Goal: Task Accomplishment & Management: Use online tool/utility

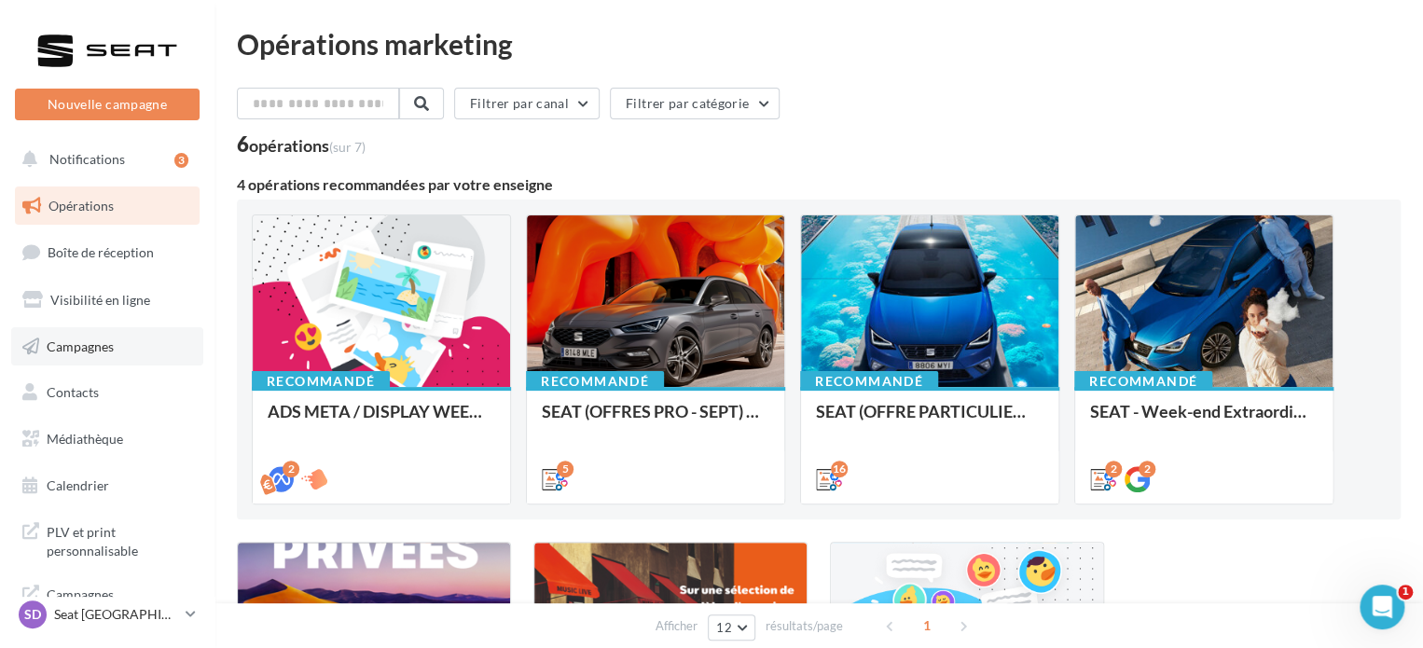
drag, startPoint x: 74, startPoint y: 366, endPoint x: 74, endPoint y: 348, distance: 17.7
click at [74, 366] on ul "Opérations Boîte de réception Visibilité en ligne Campagnes Contacts Mes cibles…" at bounding box center [107, 346] width 200 height 334
click at [75, 341] on span "Campagnes" at bounding box center [80, 346] width 67 height 16
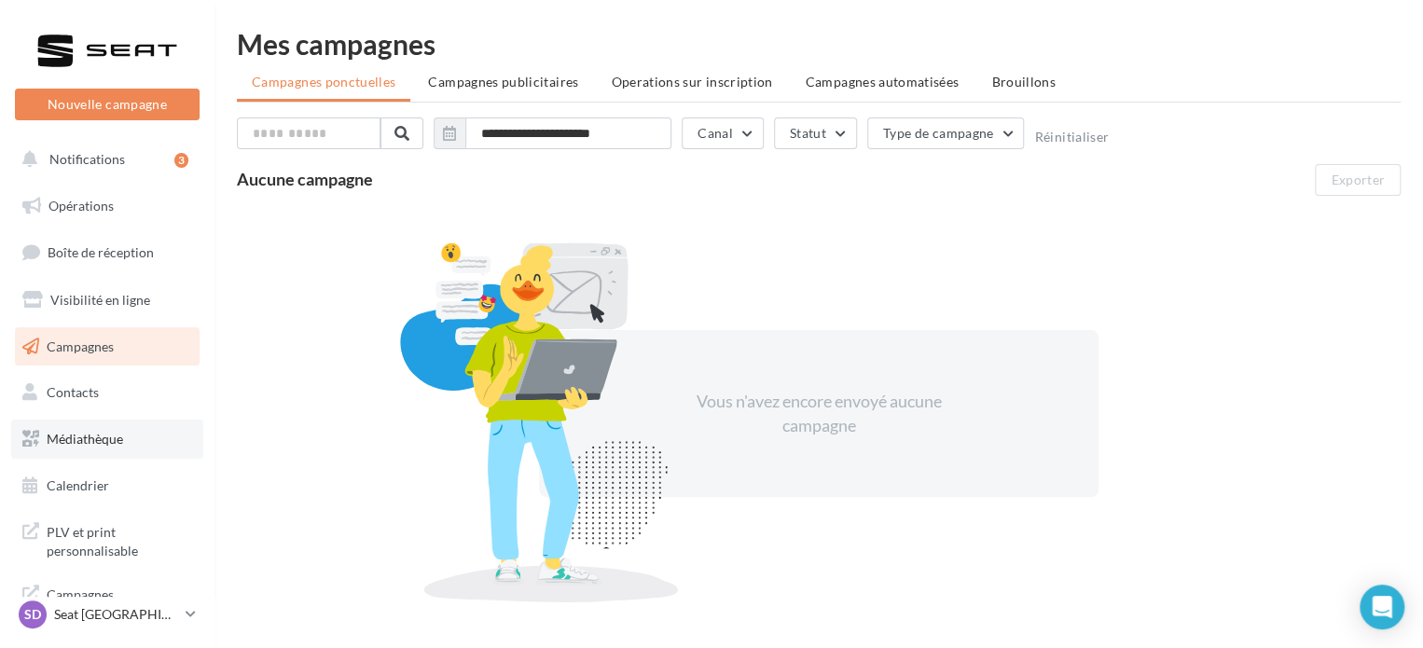
click at [84, 439] on span "Médiathèque" at bounding box center [85, 439] width 76 height 16
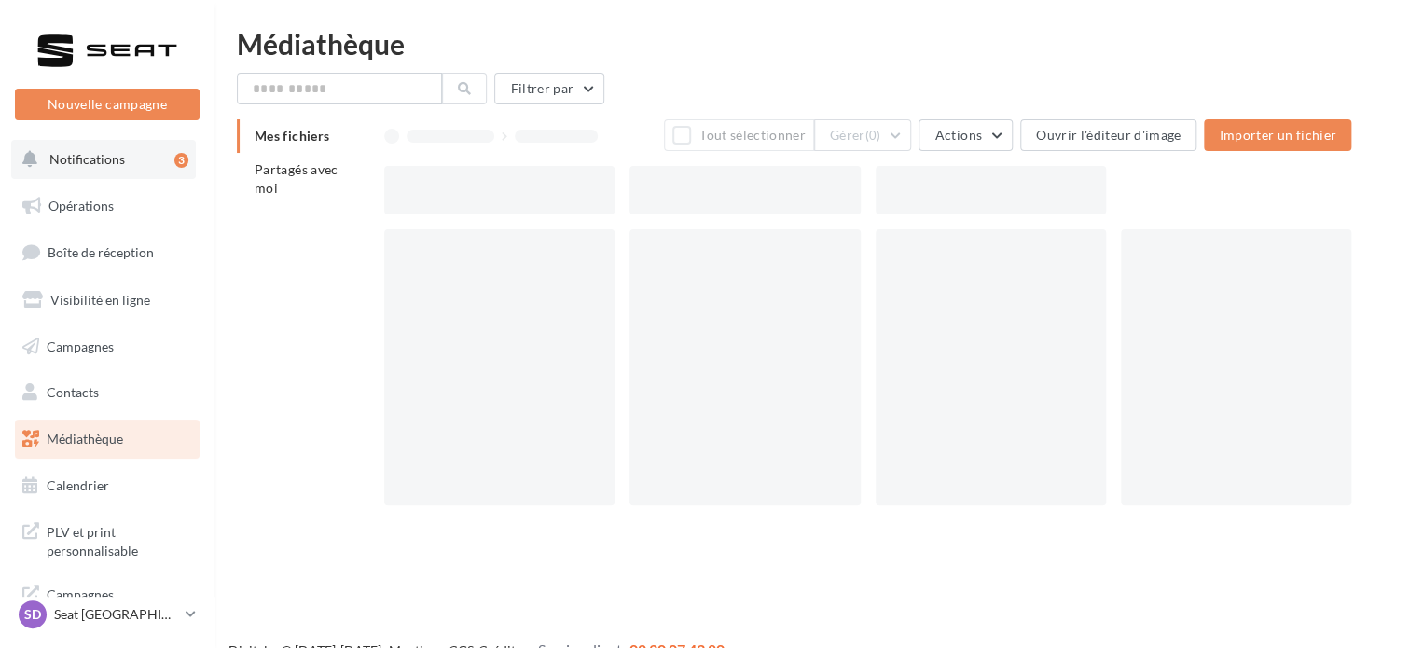
click at [94, 168] on button "Notifications 3" at bounding box center [103, 159] width 185 height 39
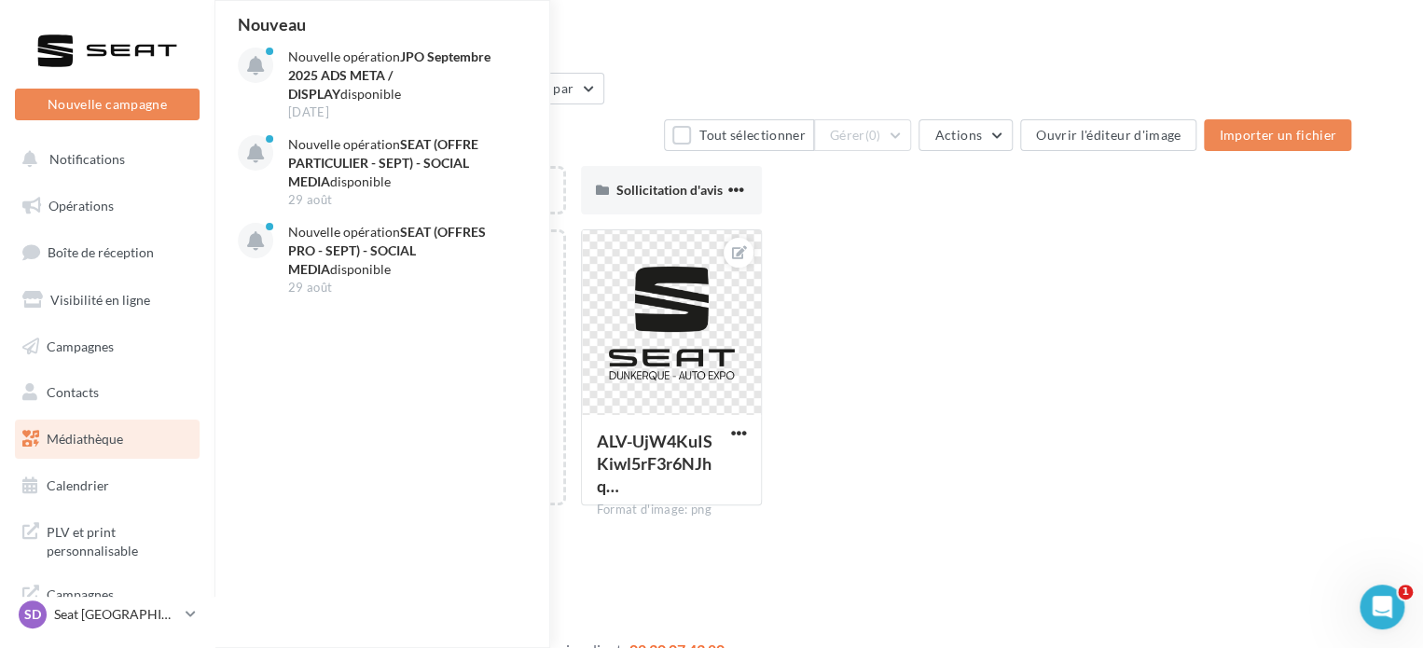
click at [1021, 257] on div "Ajouter un fichier ALV-UjW4KuISKiwl5rF3r6NJhq… Format d'image: png ALV-UjW4KuIS…" at bounding box center [875, 374] width 982 height 291
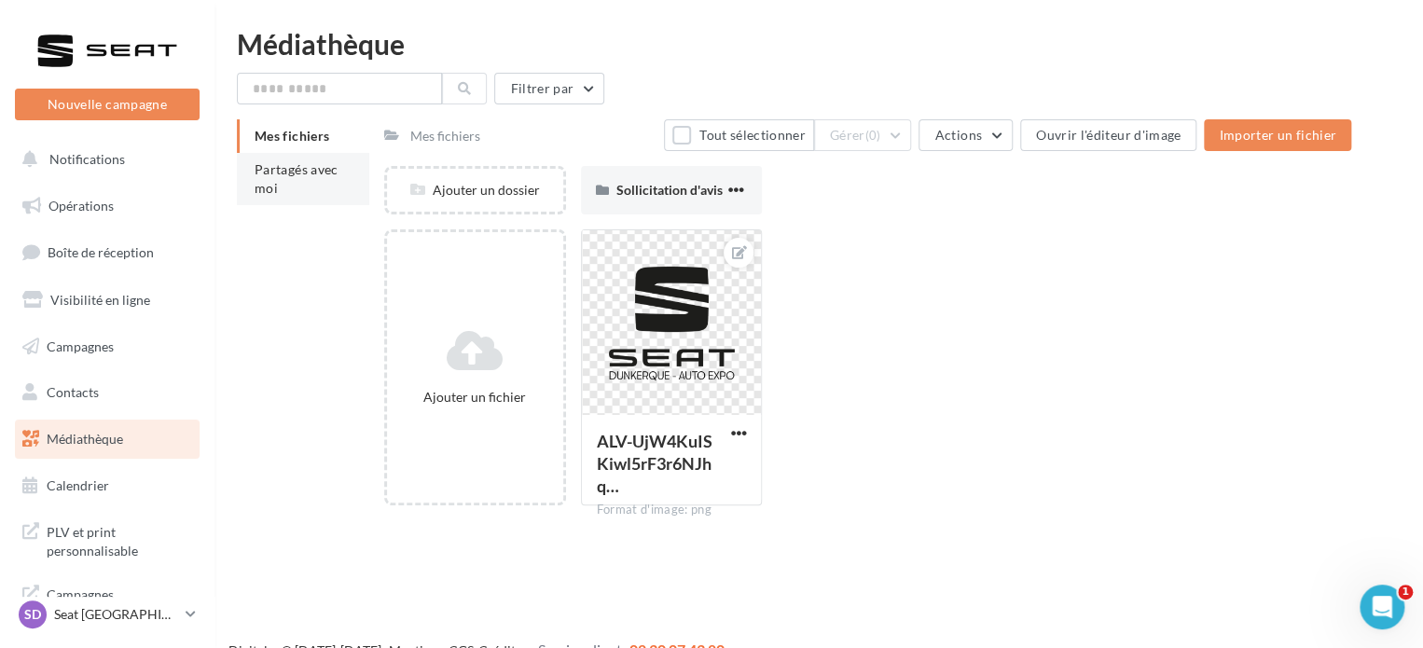
click at [267, 157] on li "Partagés avec moi" at bounding box center [303, 179] width 132 height 52
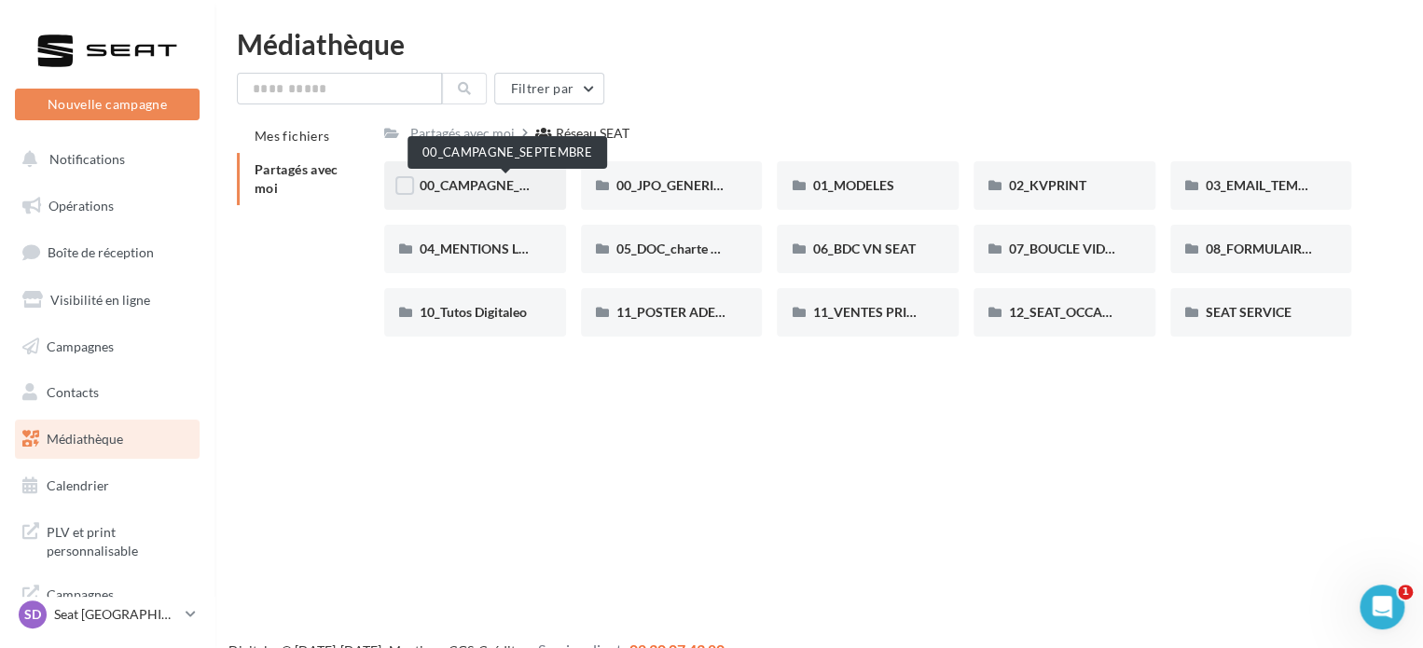
click at [470, 186] on span "00_CAMPAGNE_SEPTEMBRE" at bounding box center [507, 185] width 174 height 16
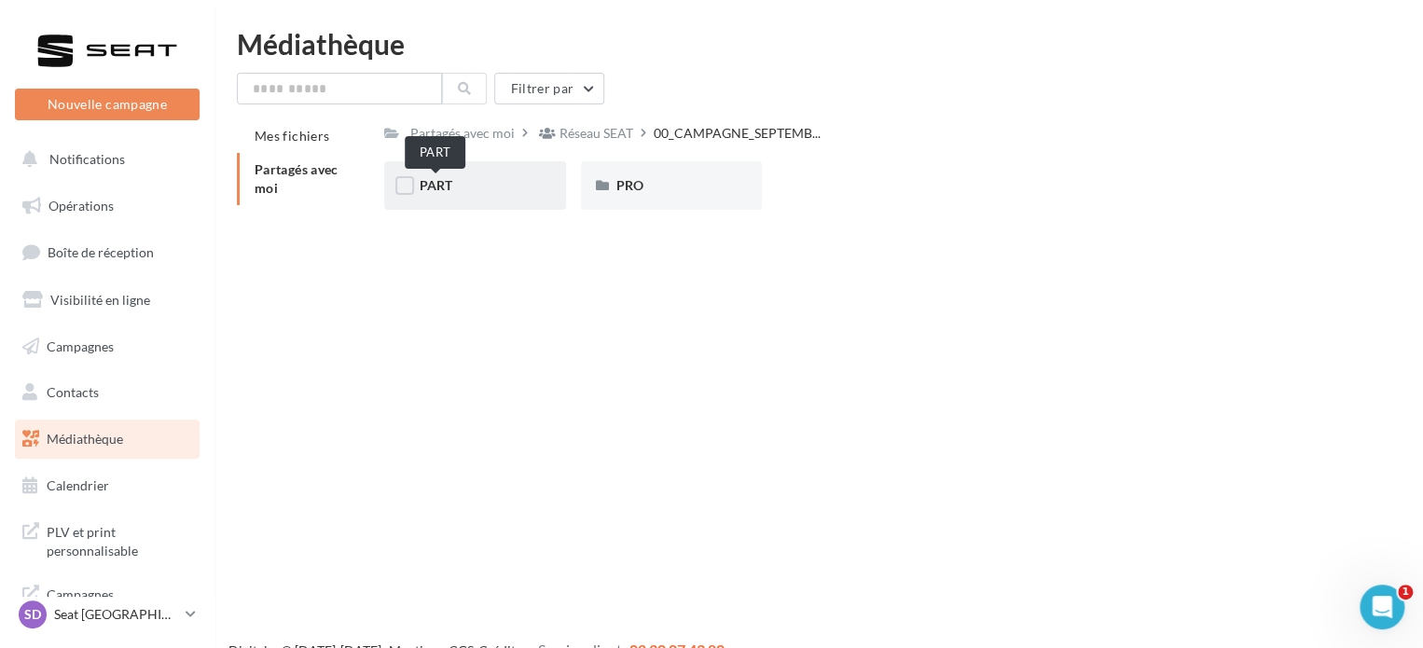
click at [441, 184] on span "PART" at bounding box center [436, 185] width 33 height 16
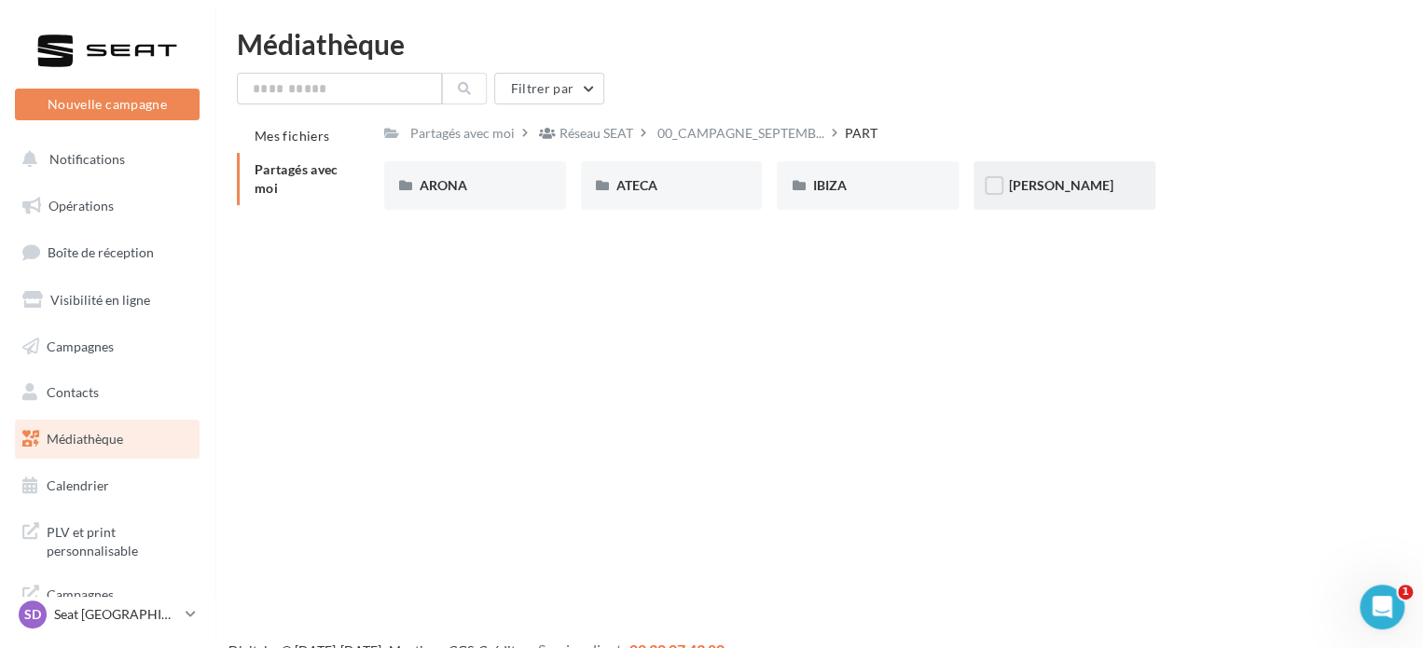
click at [1054, 182] on div "LEON" at bounding box center [1064, 185] width 111 height 19
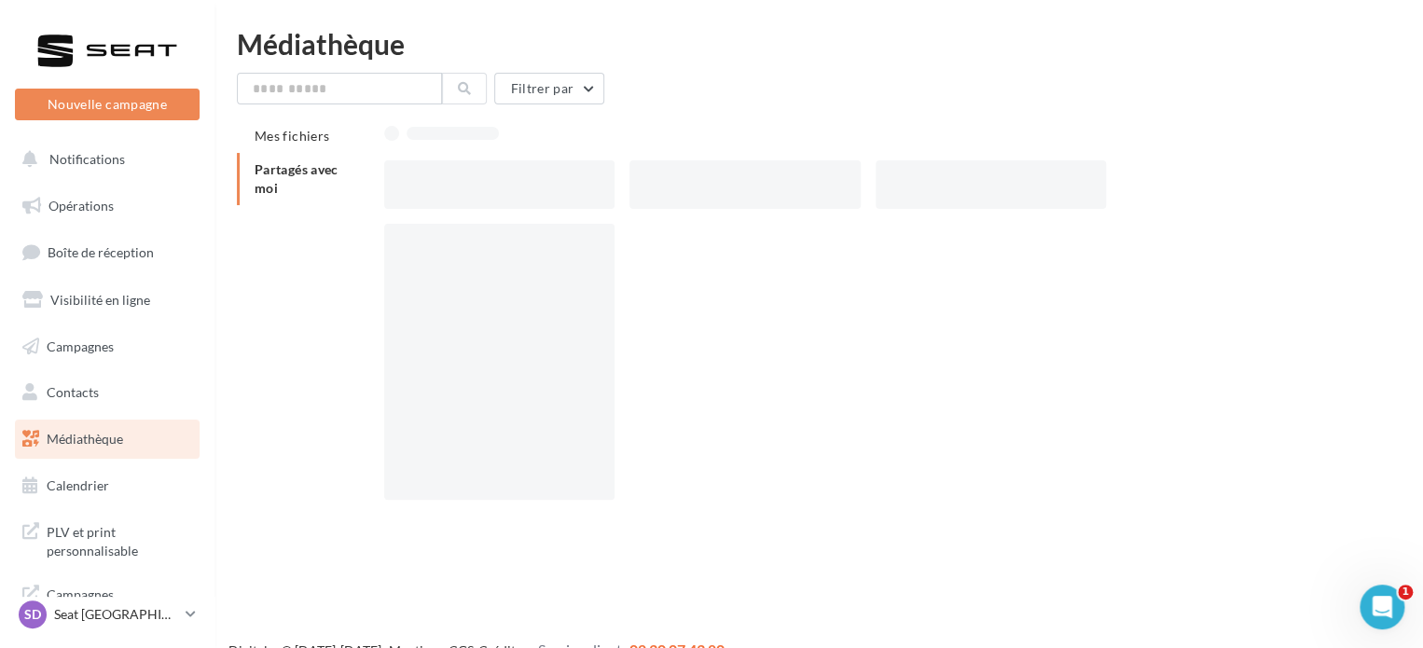
click at [1030, 186] on div at bounding box center [991, 184] width 230 height 49
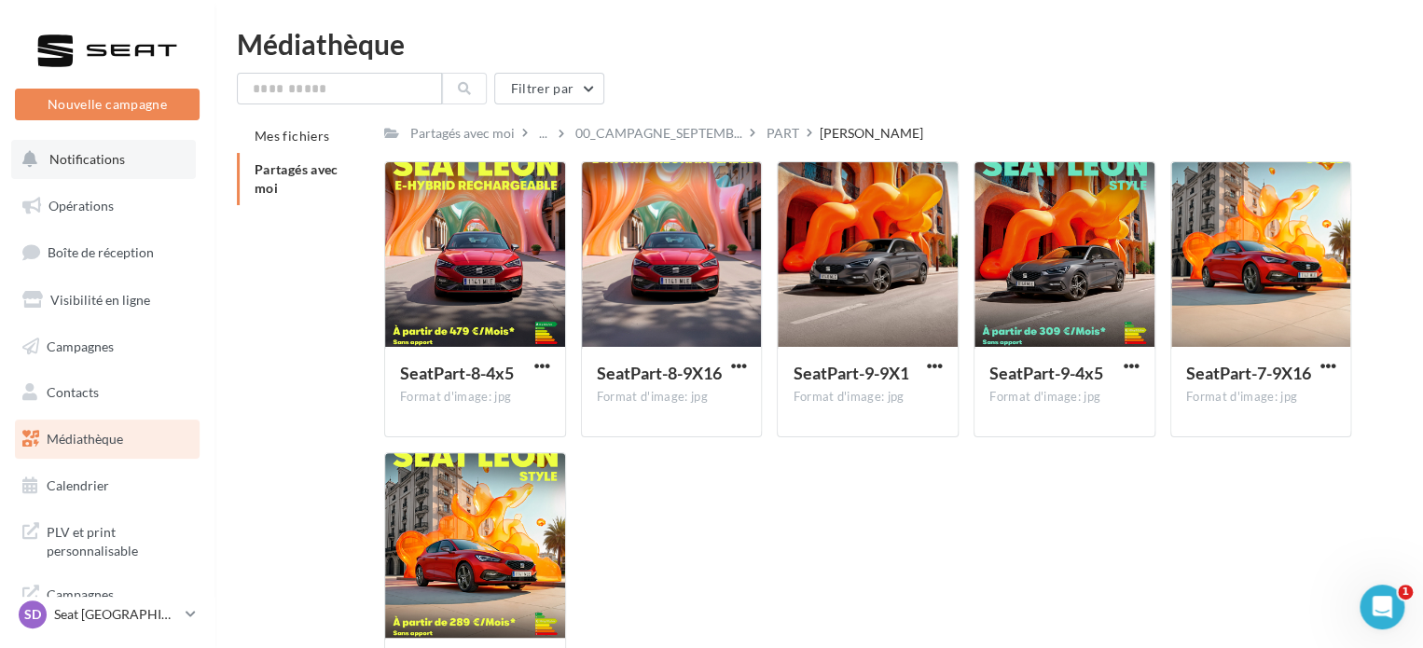
click at [106, 163] on span "Notifications" at bounding box center [87, 159] width 76 height 16
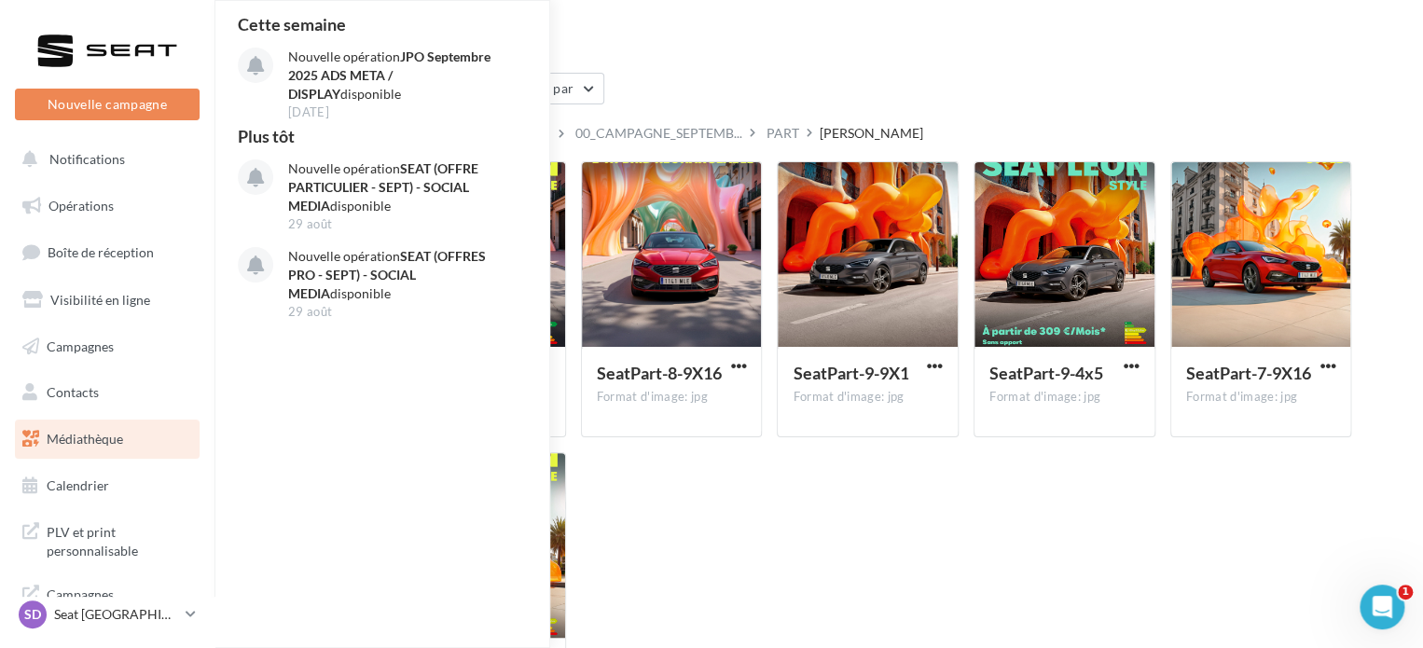
drag, startPoint x: 777, startPoint y: 28, endPoint x: 758, endPoint y: 44, distance: 24.5
click at [777, 28] on html "Nouvelle campagne Nouvelle campagne Notifications Cette semaine Nouvelle opérat…" at bounding box center [711, 324] width 1423 height 648
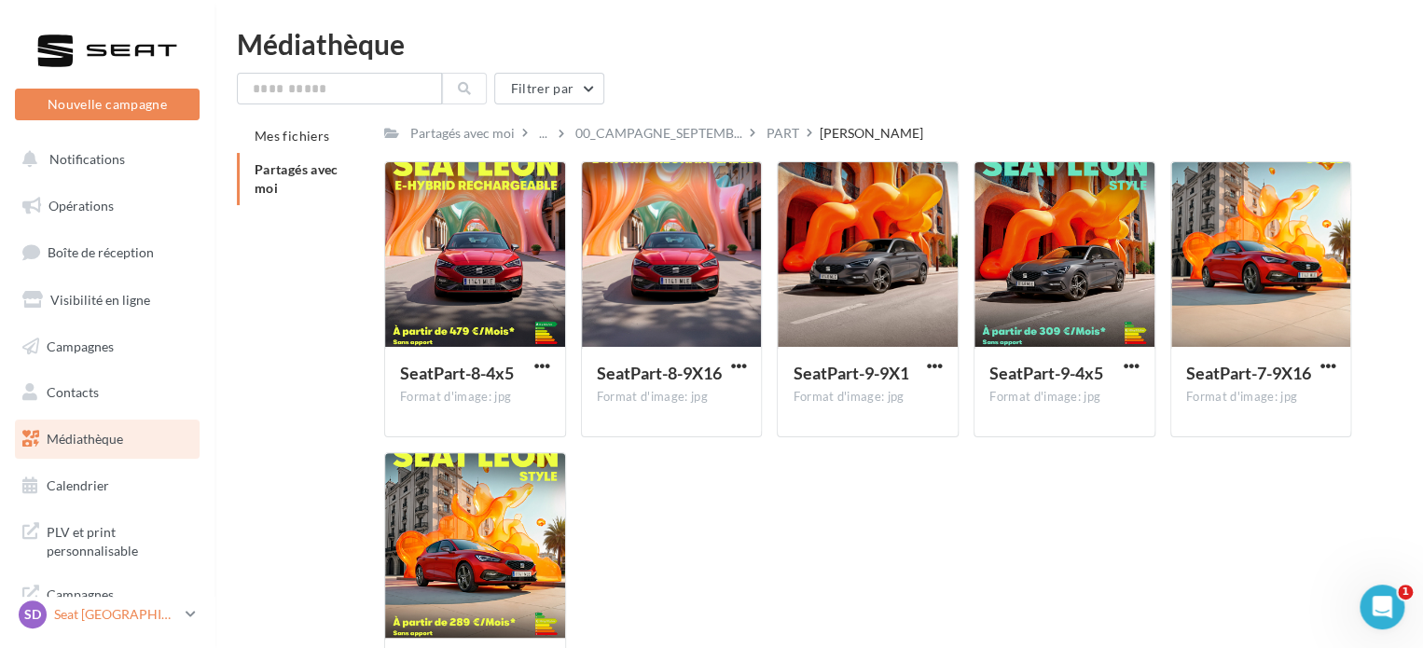
click at [132, 626] on div "SD Seat Dunkerque seat-dunkerque" at bounding box center [99, 615] width 160 height 28
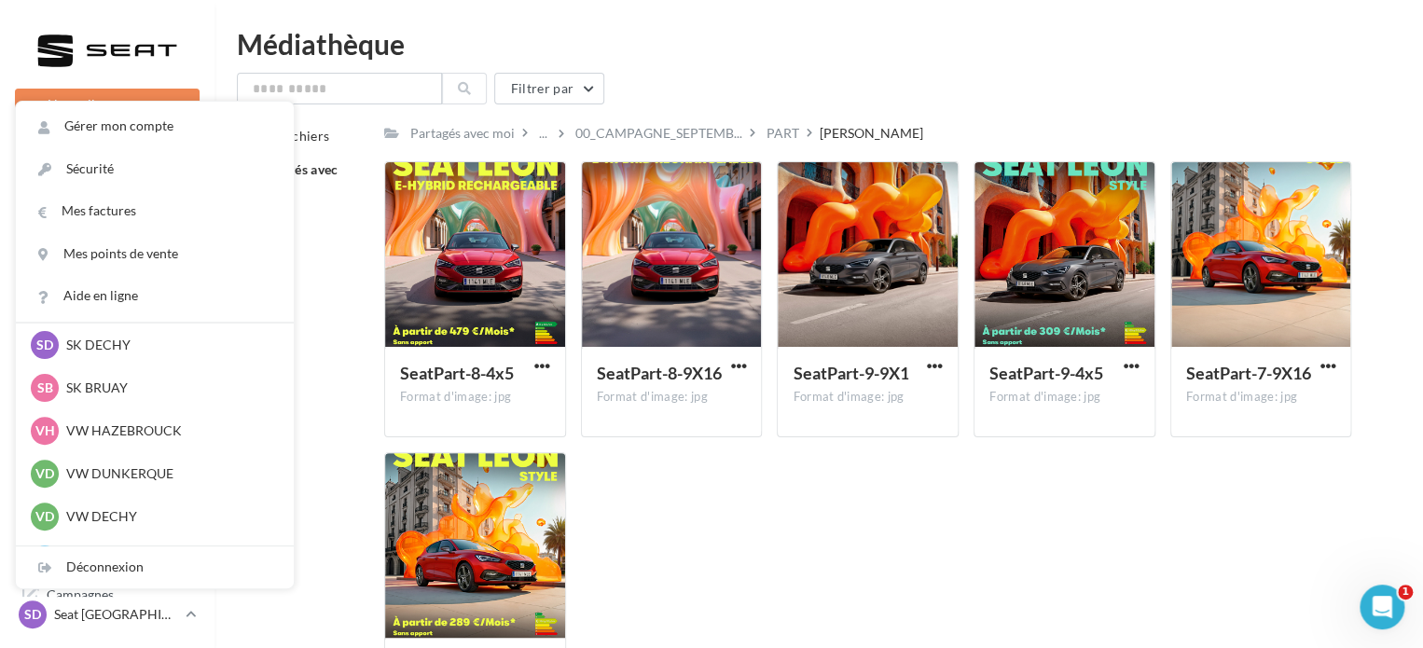
scroll to position [466, 0]
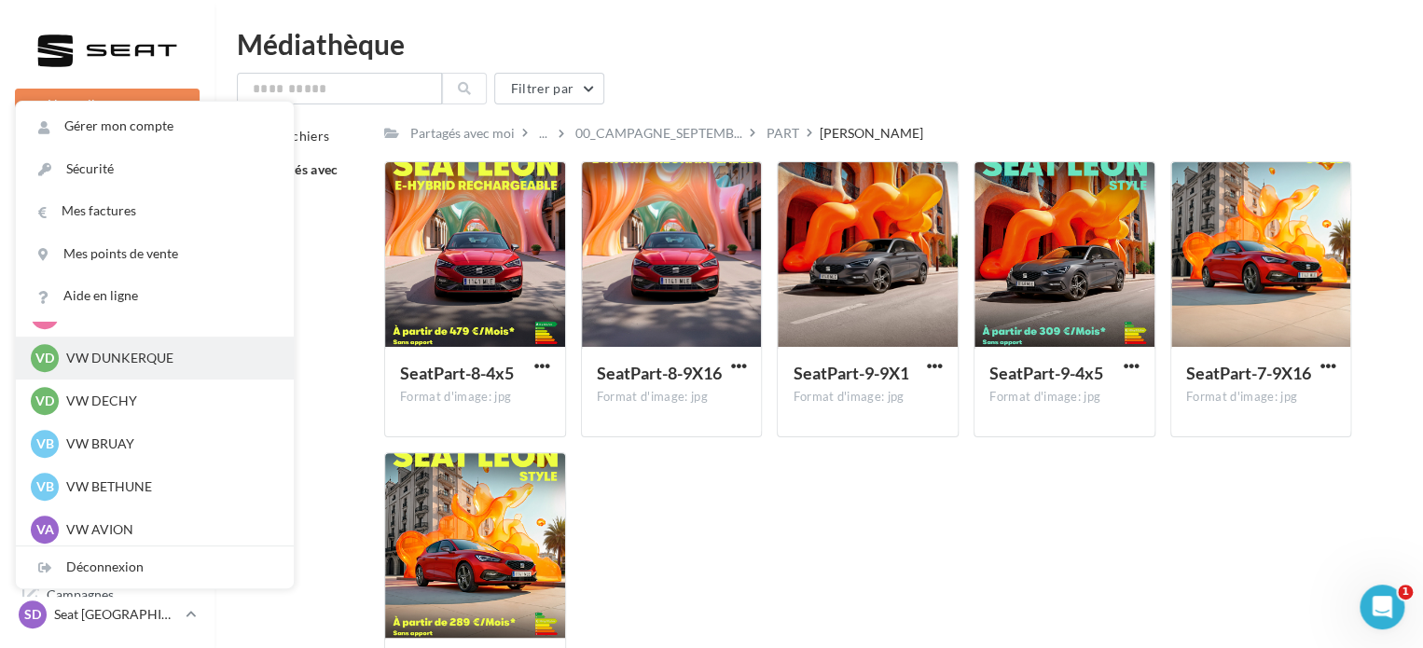
click at [94, 370] on div "VD VW DUNKERQUE vw-dun-fre" at bounding box center [155, 358] width 248 height 28
